Goal: Task Accomplishment & Management: Use online tool/utility

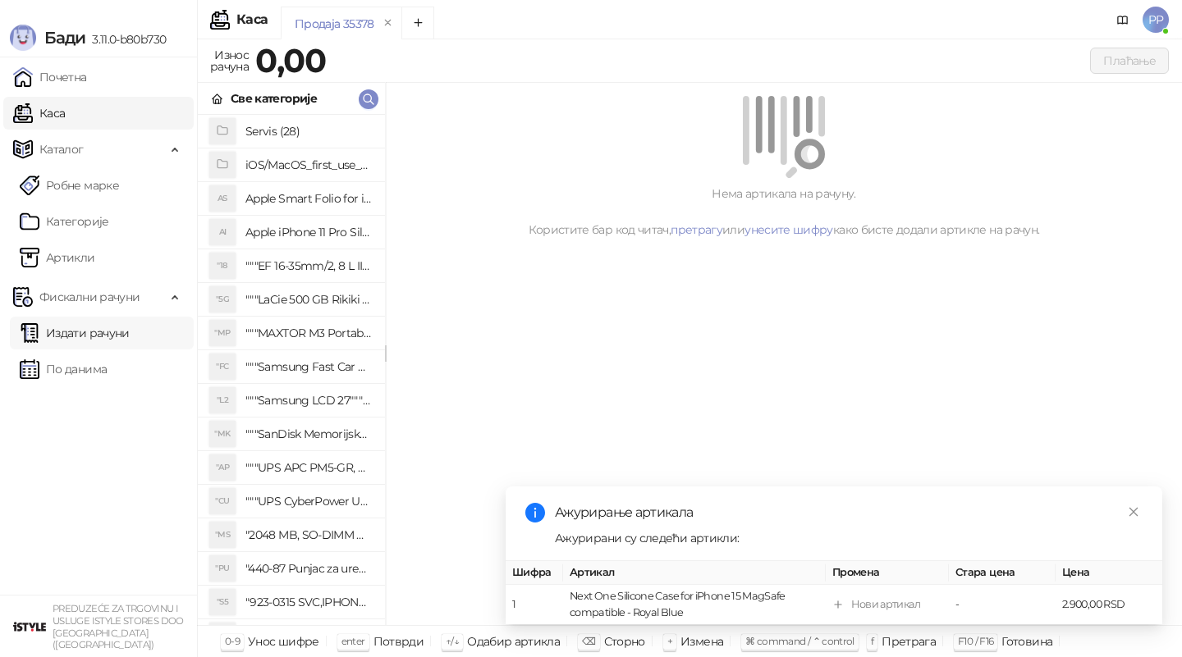
click at [111, 317] on link "Издати рачуни" at bounding box center [75, 333] width 110 height 33
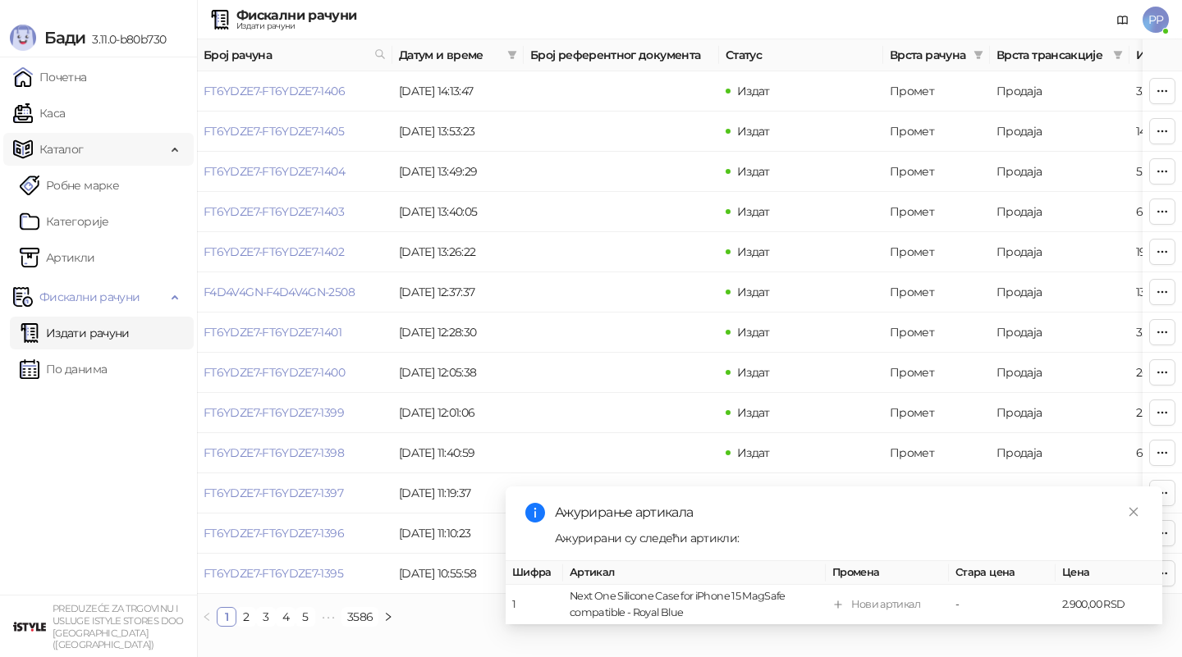
click at [91, 137] on span "Каталог" at bounding box center [89, 149] width 153 height 33
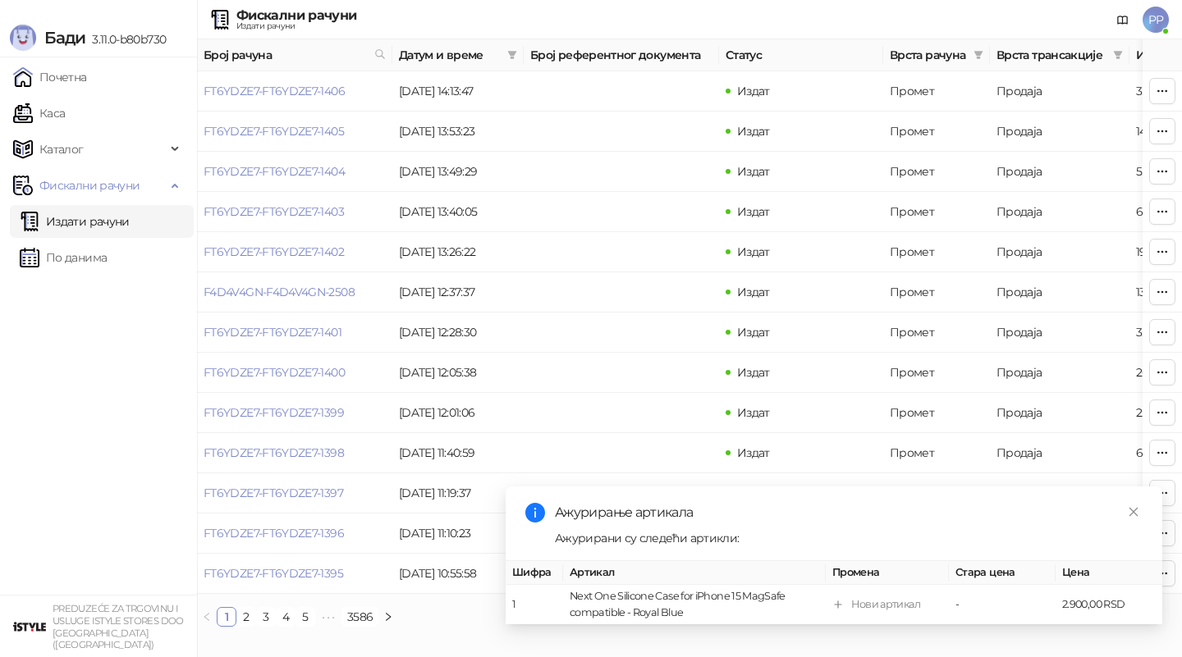
click at [102, 228] on link "Издати рачуни" at bounding box center [75, 221] width 110 height 33
click at [299, 93] on link "FT6YDZE7-FT6YDZE7-1406" at bounding box center [273, 91] width 141 height 15
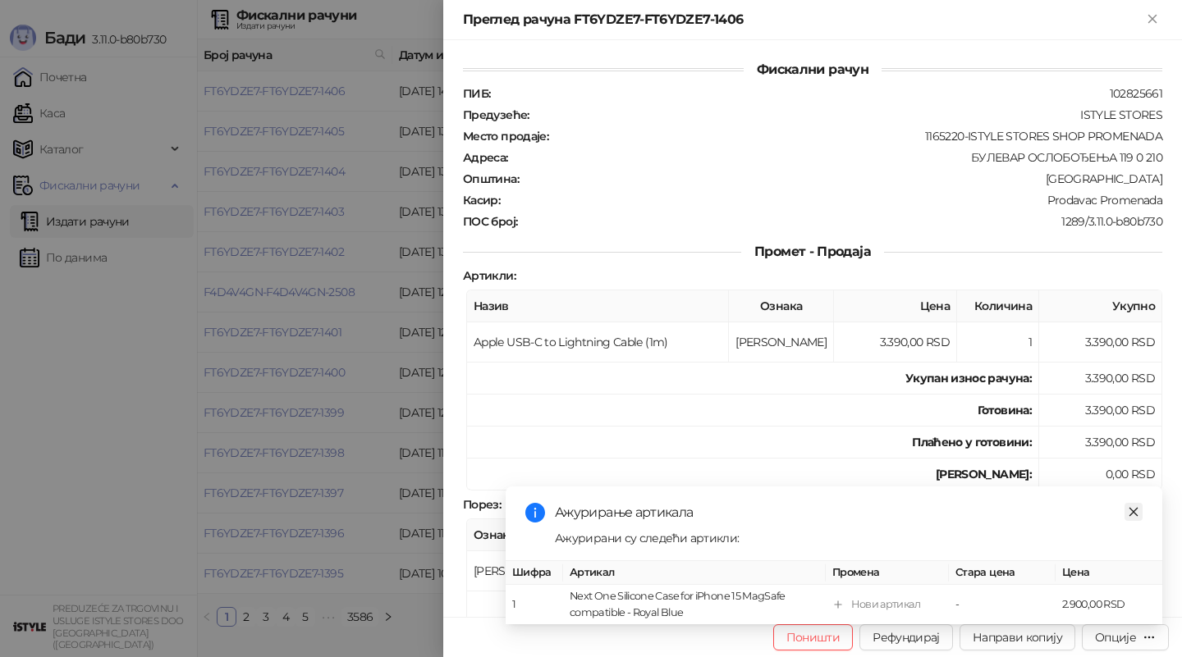
click at [1141, 516] on link "Close" at bounding box center [1133, 512] width 18 height 18
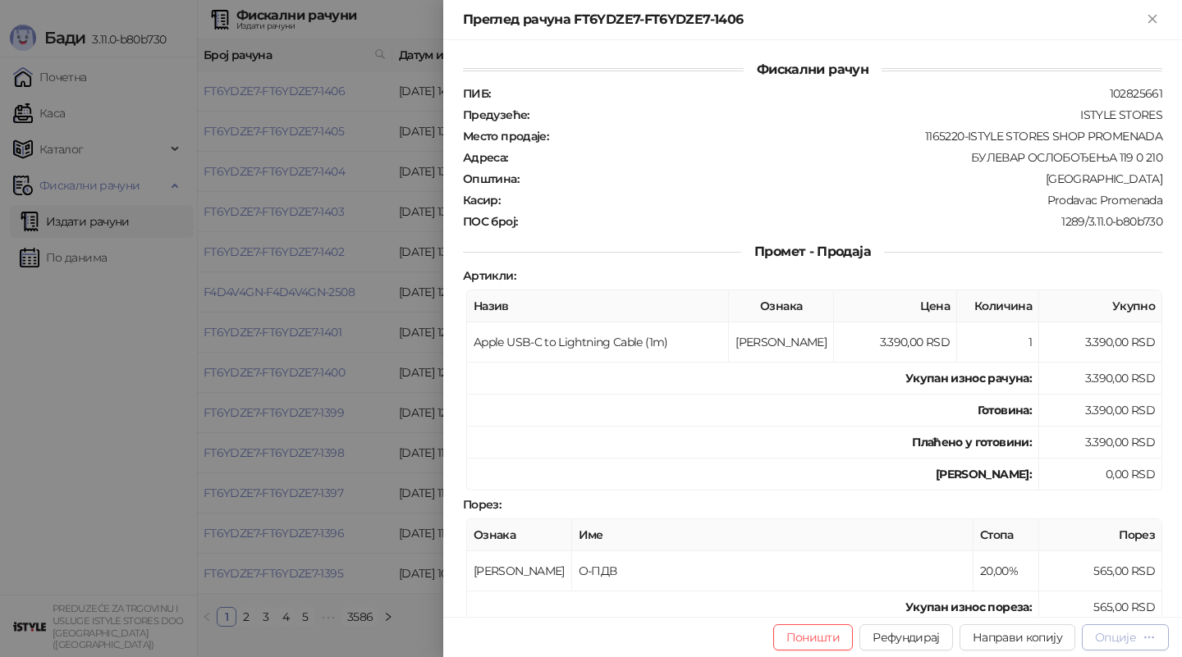
click at [1113, 634] on div "Опције" at bounding box center [1115, 637] width 41 height 15
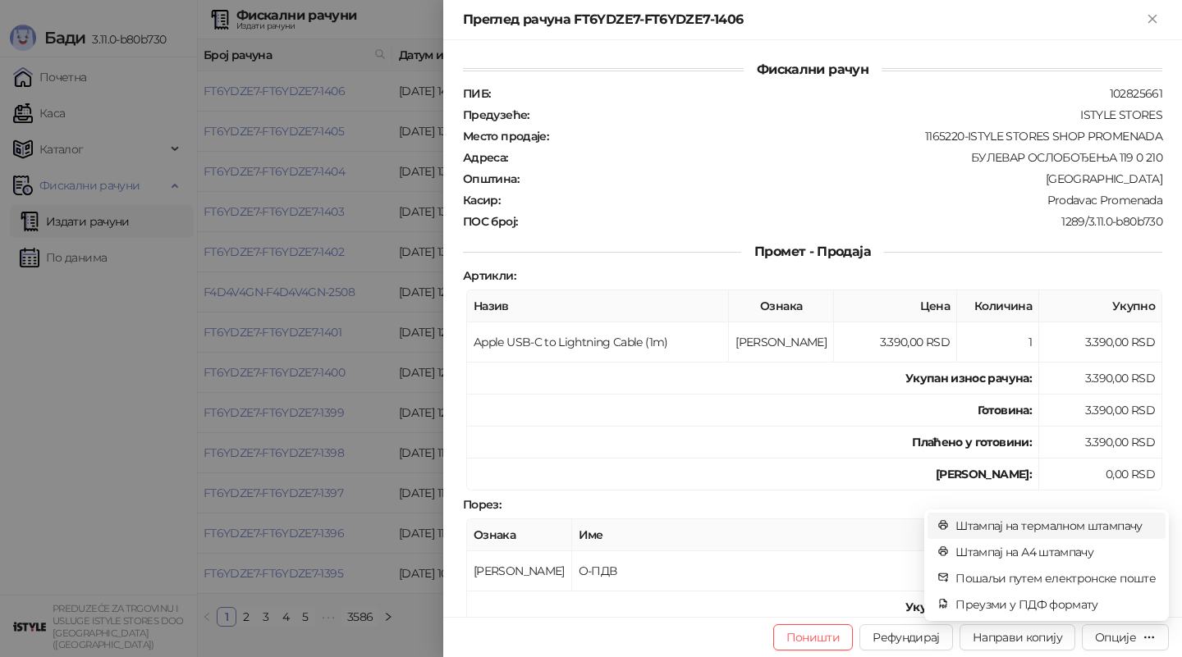
click at [1045, 533] on span "Штампај на термалном штампачу" at bounding box center [1055, 526] width 200 height 18
